Goal: Check status: Check status

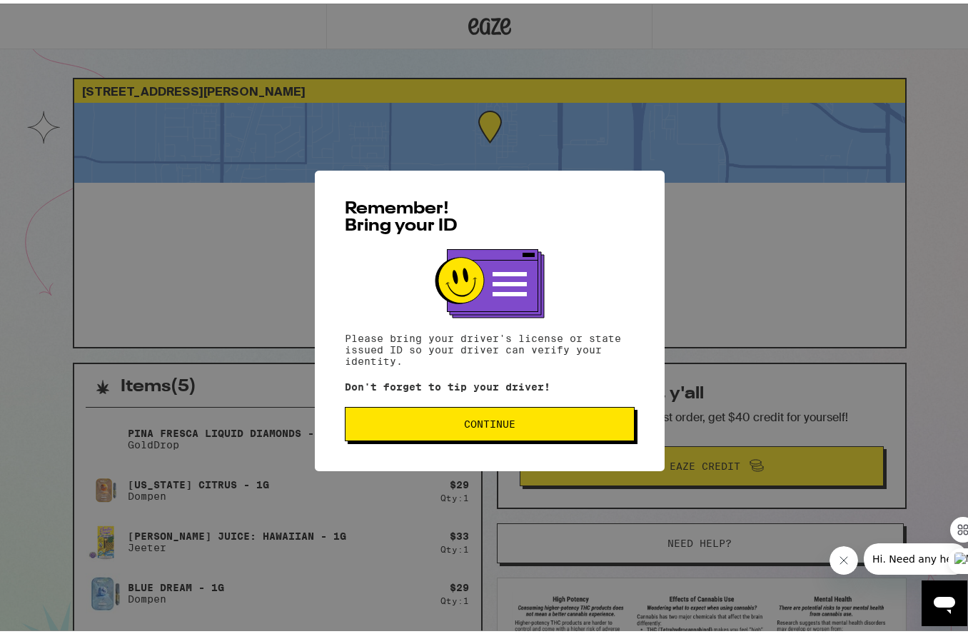
click at [526, 417] on span "Continue" at bounding box center [489, 420] width 265 height 10
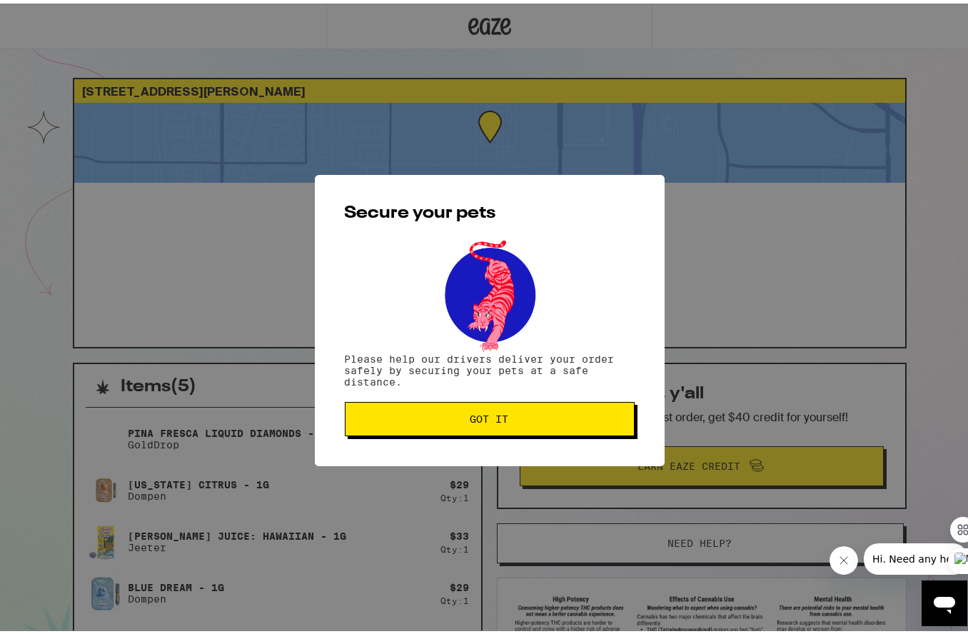
click at [532, 419] on span "Got it" at bounding box center [489, 415] width 265 height 10
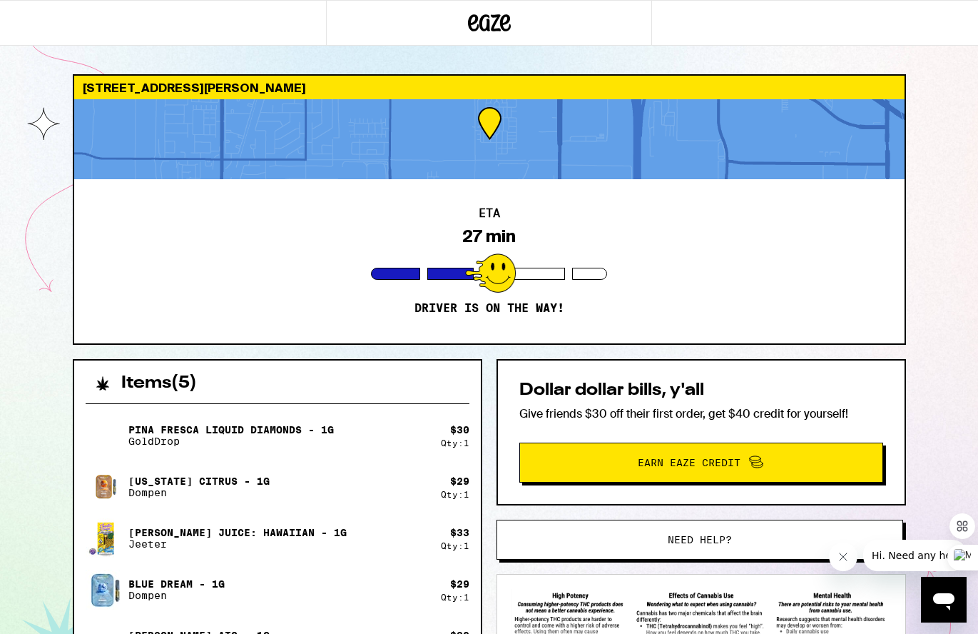
click at [697, 261] on div "ETA 27 min Driver is on the way!" at bounding box center [489, 261] width 831 height 164
drag, startPoint x: 327, startPoint y: 275, endPoint x: 289, endPoint y: 268, distance: 38.4
click at [322, 273] on div "ETA 27 min Driver is on the way!" at bounding box center [489, 261] width 831 height 164
drag, startPoint x: 279, startPoint y: 270, endPoint x: 634, endPoint y: 256, distance: 354.9
click at [393, 258] on div "ETA 27 min Driver is on the way!" at bounding box center [489, 261] width 831 height 164
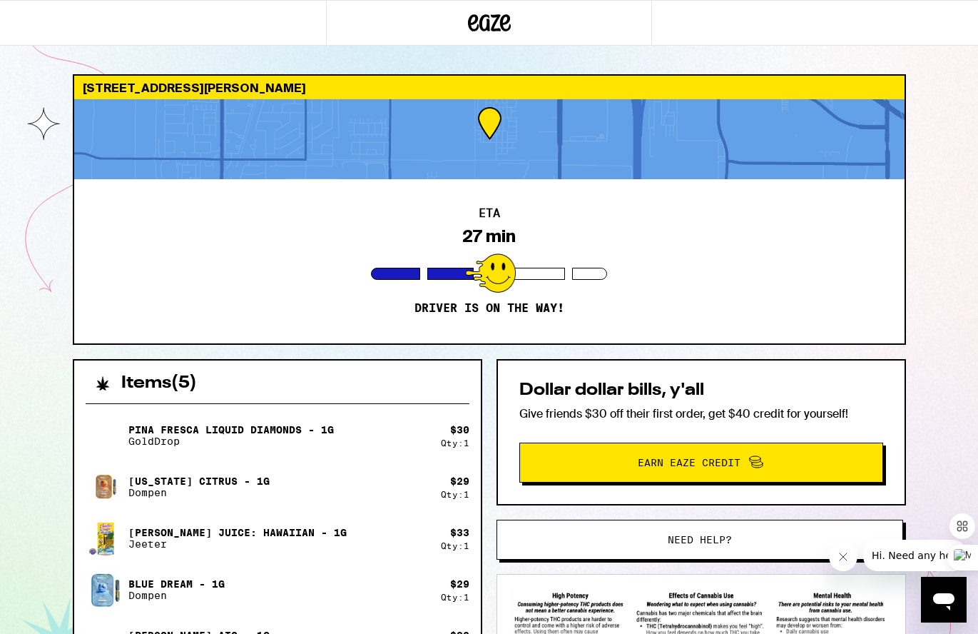
click at [932, 64] on div "3981 East Emory Lane Ontario 91761 ETA 27 min Driver is on the way! Items ( 5 )…" at bounding box center [489, 428] width 978 height 856
click at [931, 71] on div "3981 East Emory Lane Ontario 91761 ETA 27 min Driver is on the way! Items ( 5 )…" at bounding box center [489, 428] width 978 height 856
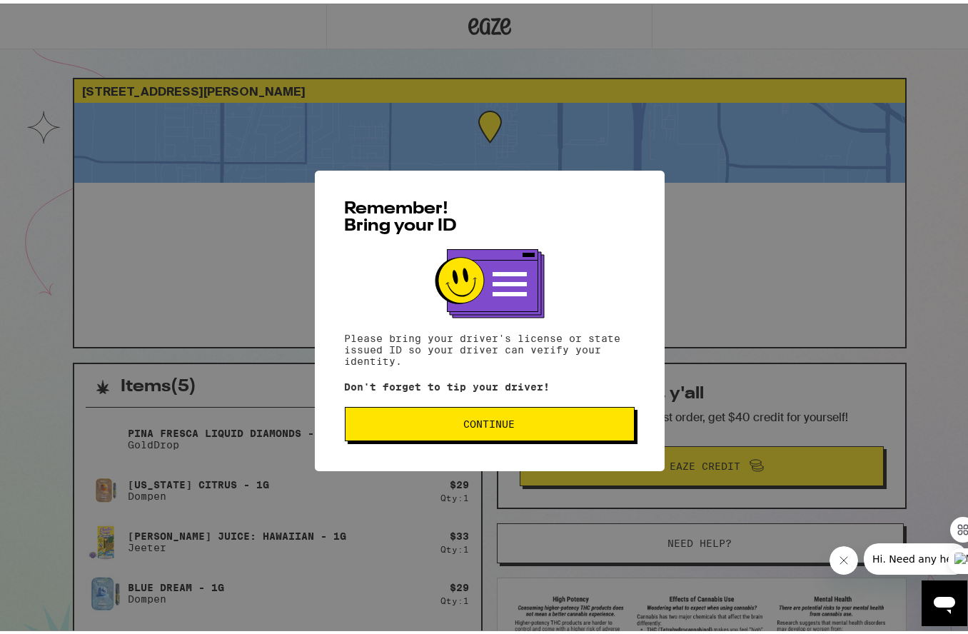
click at [515, 411] on button "Continue" at bounding box center [490, 420] width 290 height 34
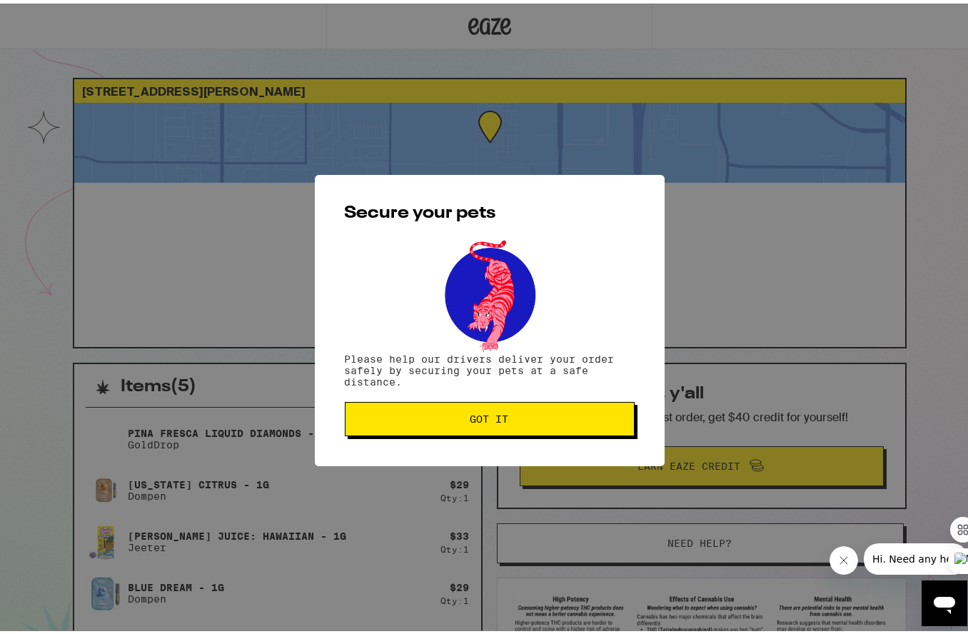
click at [512, 418] on span "Got it" at bounding box center [489, 415] width 265 height 10
